Goal: Transaction & Acquisition: Purchase product/service

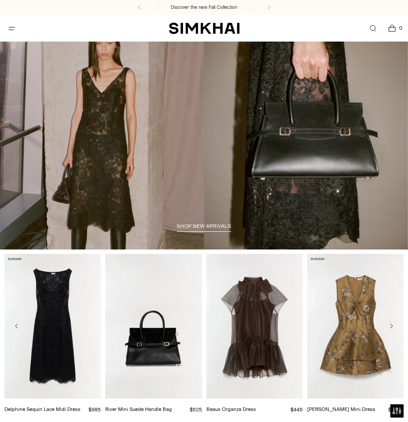
click at [369, 27] on link "Open search modal" at bounding box center [373, 28] width 18 height 18
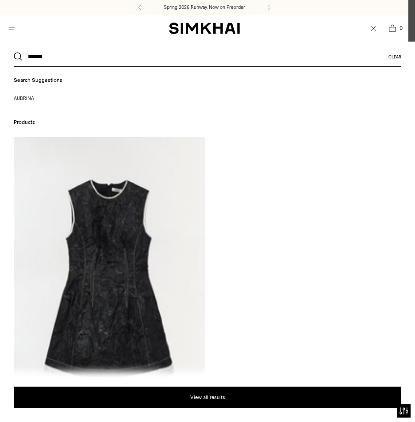
type input "*******"
click at [91, 270] on img at bounding box center [109, 280] width 191 height 287
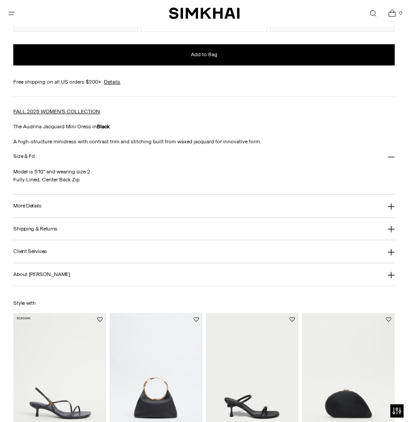
scroll to position [761, 0]
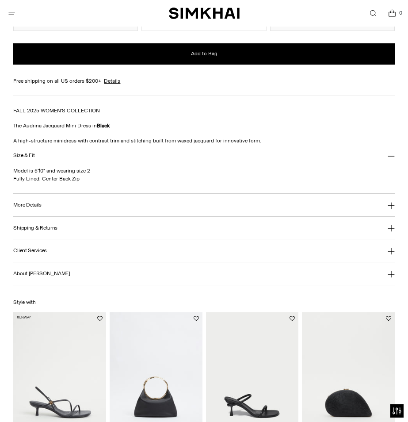
click at [62, 204] on button "More Details" at bounding box center [203, 205] width 381 height 23
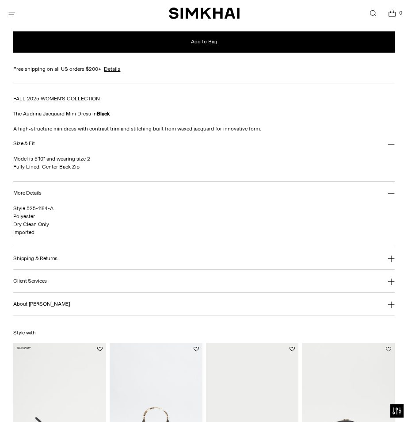
scroll to position [774, 0]
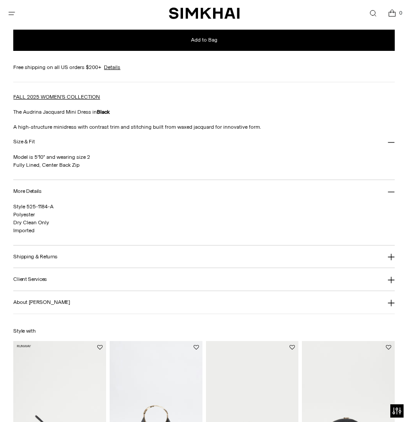
click at [122, 111] on p "The Audrina Jacquard Mini Dress in Black" at bounding box center [203, 112] width 381 height 8
drag, startPoint x: 90, startPoint y: 109, endPoint x: 24, endPoint y: 108, distance: 66.4
click at [24, 108] on p "The Audrina Jacquard Mini Dress in Black" at bounding box center [203, 112] width 381 height 8
copy p "[PERSON_NAME] Mini Dress"
